Goal: Transaction & Acquisition: Purchase product/service

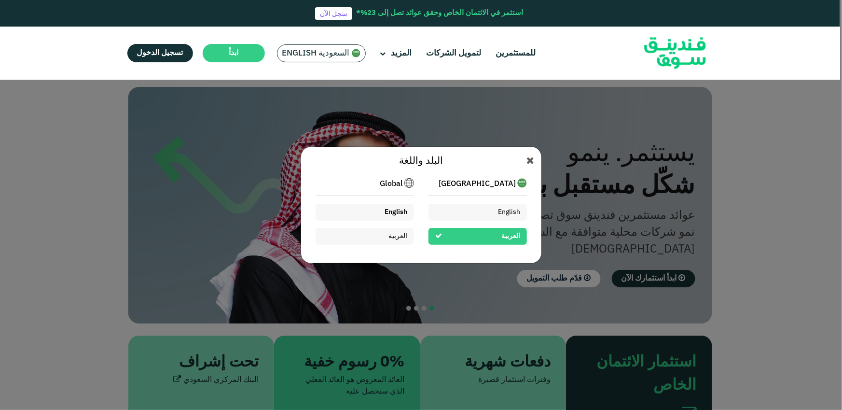
click at [376, 208] on div "English" at bounding box center [364, 212] width 98 height 17
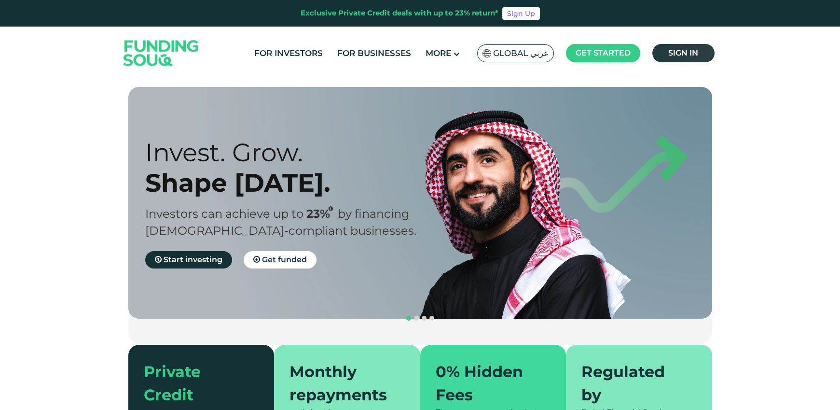
click at [668, 51] on span "Sign in" at bounding box center [683, 52] width 30 height 9
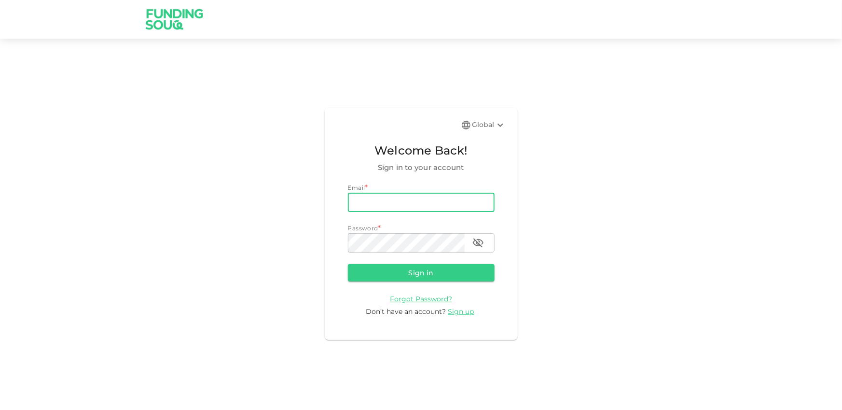
click at [429, 196] on input "email" at bounding box center [421, 201] width 147 height 19
type input "e.alrafi@gmail.com"
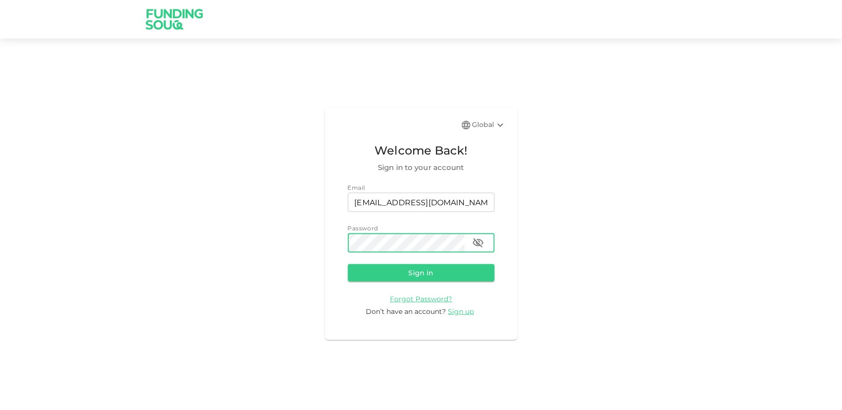
click at [348, 264] on button "Sign in" at bounding box center [421, 272] width 147 height 17
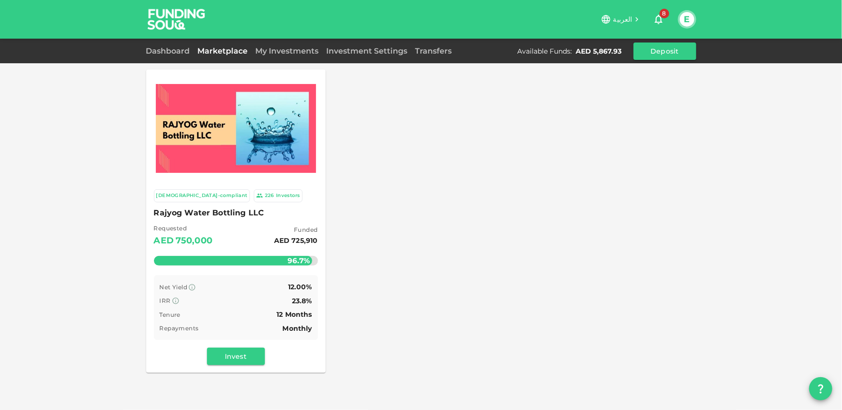
click at [276, 199] on div "Investors" at bounding box center [288, 195] width 24 height 8
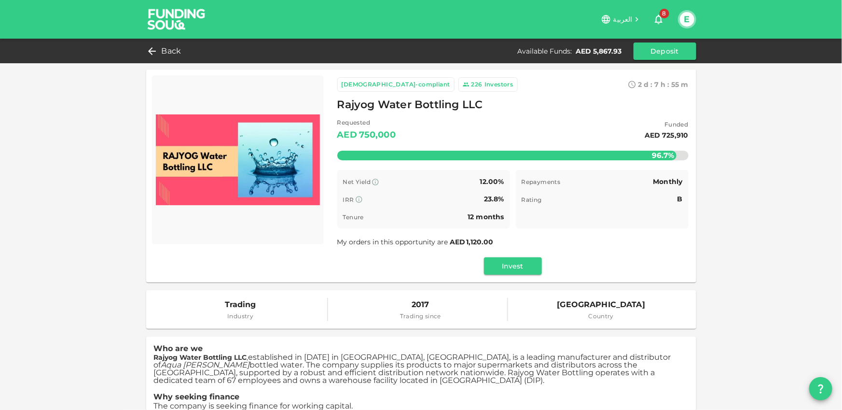
click at [484, 80] on div "Investors" at bounding box center [498, 85] width 29 height 10
click at [170, 54] on span "Back" at bounding box center [172, 51] width 20 height 14
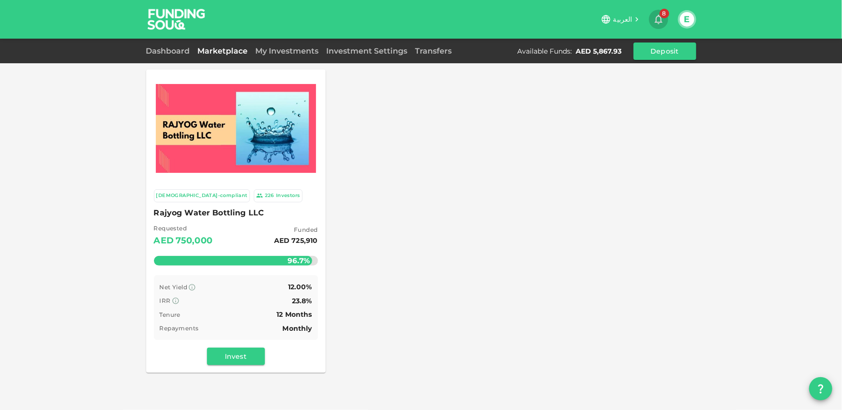
click at [656, 24] on icon "button" at bounding box center [659, 20] width 12 height 12
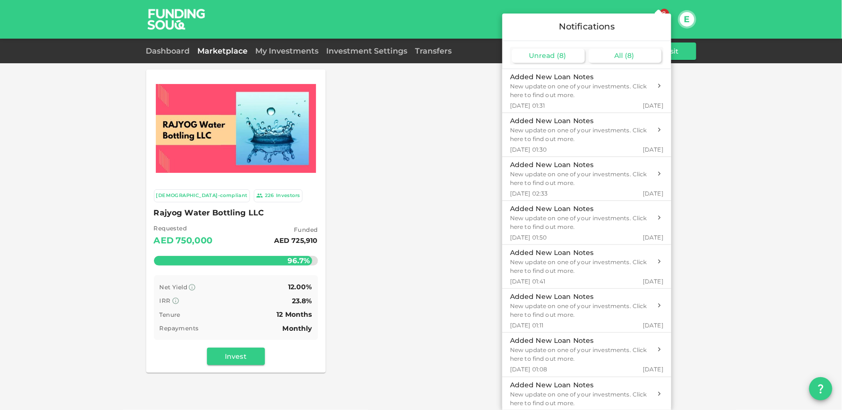
click at [629, 52] on span "( 8 )" at bounding box center [629, 55] width 9 height 9
click at [189, 288] on div at bounding box center [421, 205] width 842 height 410
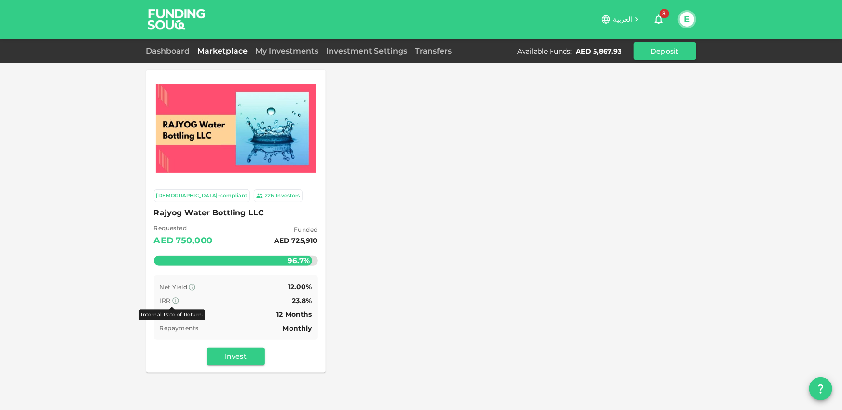
click at [174, 302] on icon at bounding box center [175, 300] width 6 height 6
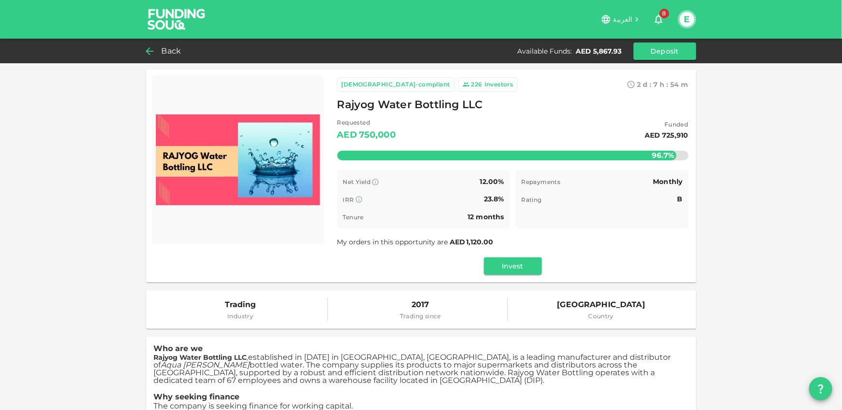
click at [184, 52] on div "Back" at bounding box center [165, 51] width 39 height 14
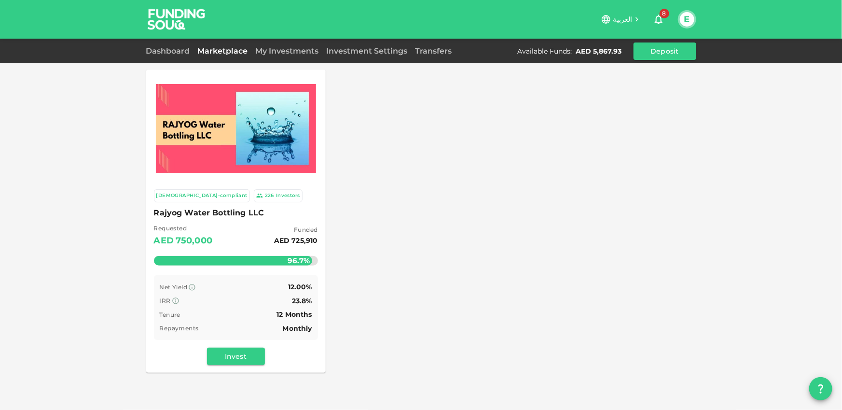
click at [661, 22] on icon "button" at bounding box center [659, 20] width 8 height 10
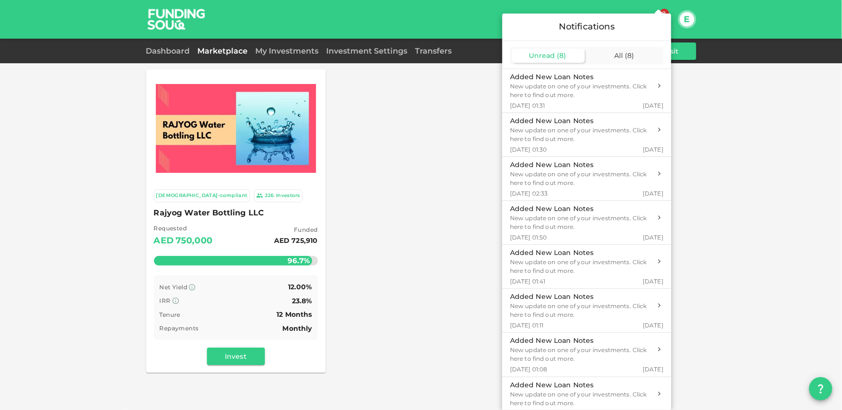
click at [685, 23] on div at bounding box center [421, 205] width 842 height 410
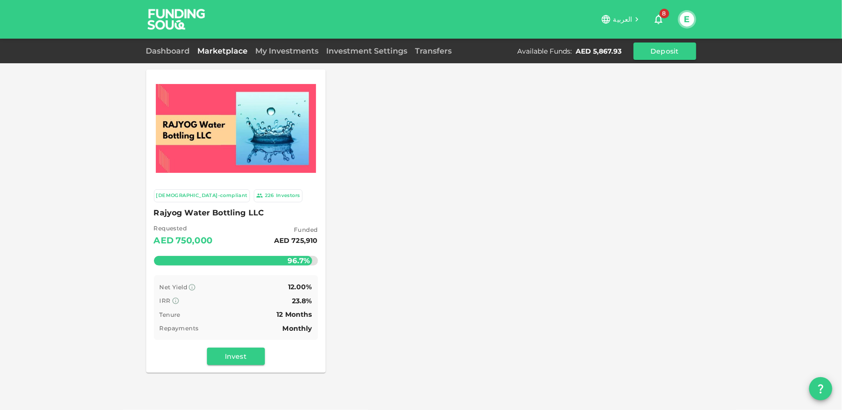
click at [685, 23] on button "E" at bounding box center [687, 19] width 14 height 14
